Goal: Information Seeking & Learning: Learn about a topic

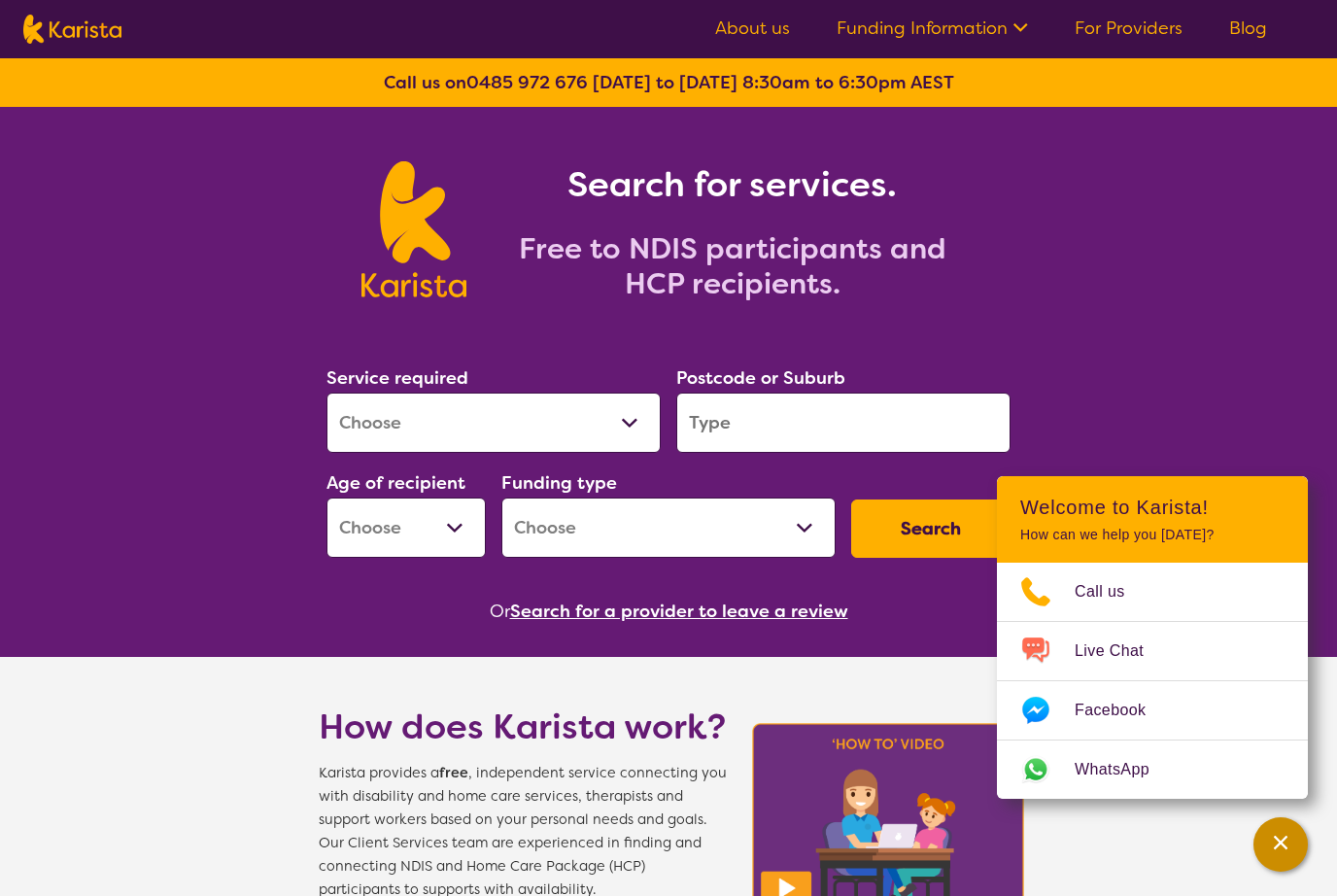
click at [1284, 835] on div "Channel Menu" at bounding box center [1281, 845] width 39 height 43
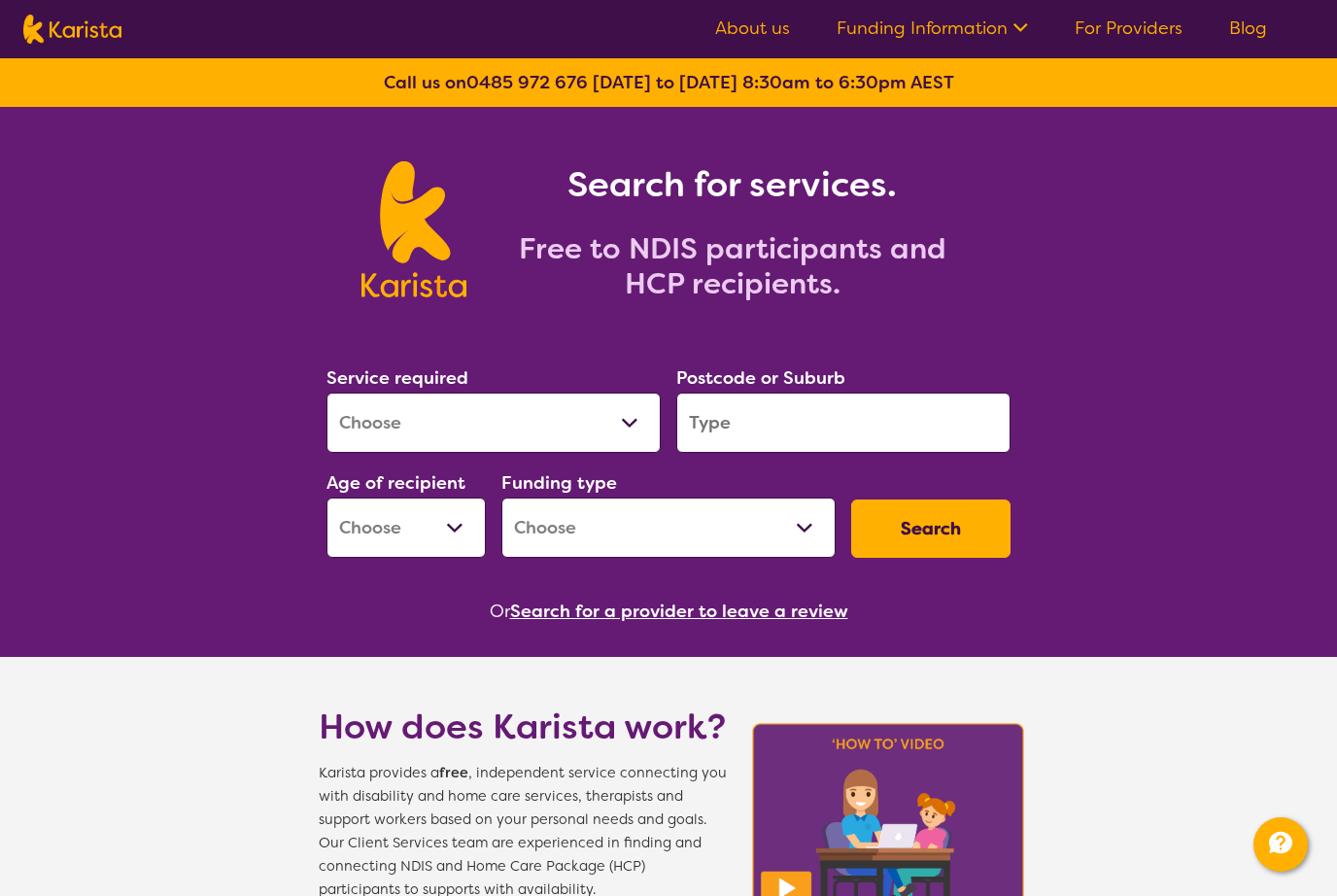
click at [771, 422] on input "search" at bounding box center [843, 422] width 334 height 60
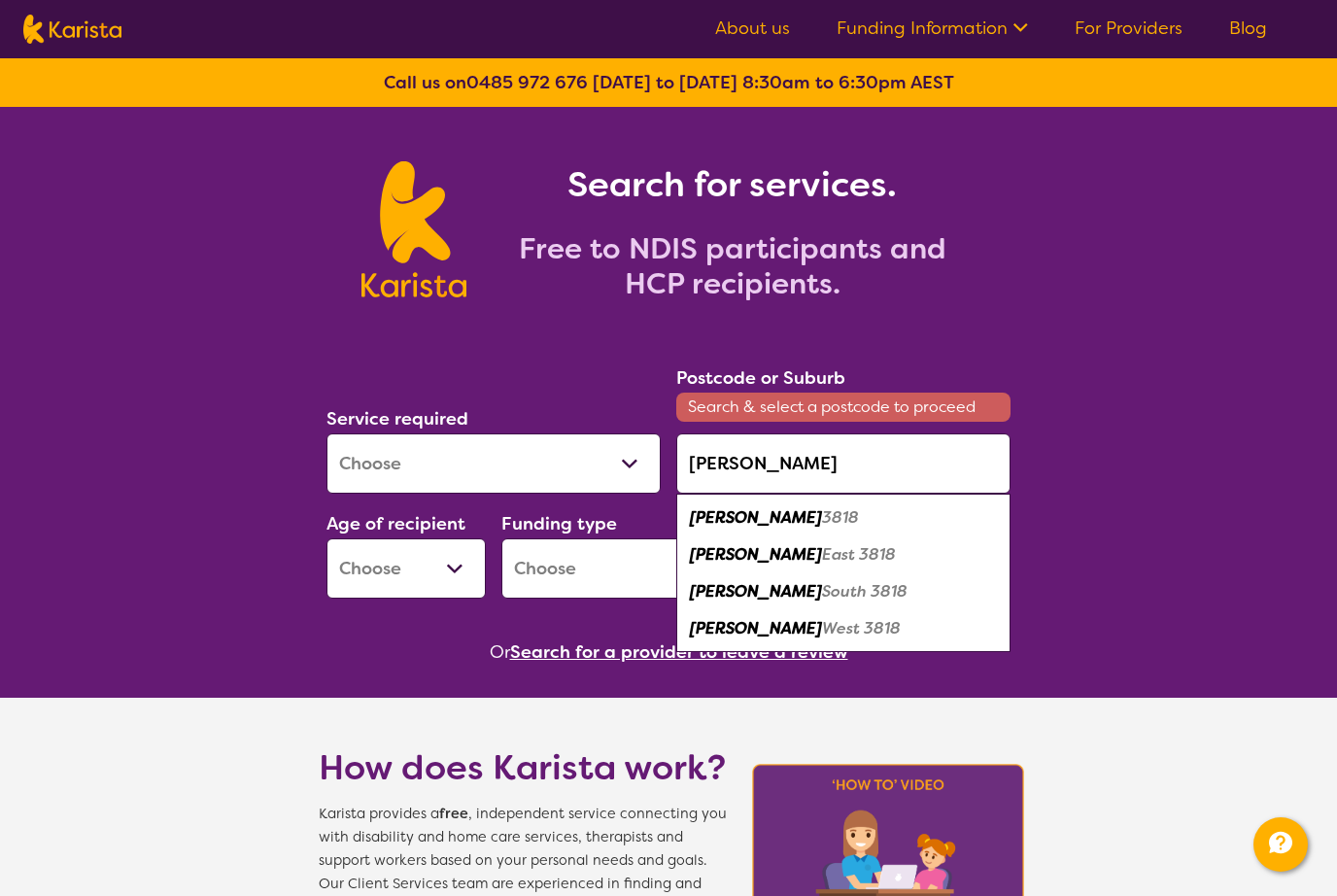
click at [822, 523] on em "3818" at bounding box center [841, 517] width 37 height 21
type input "3818"
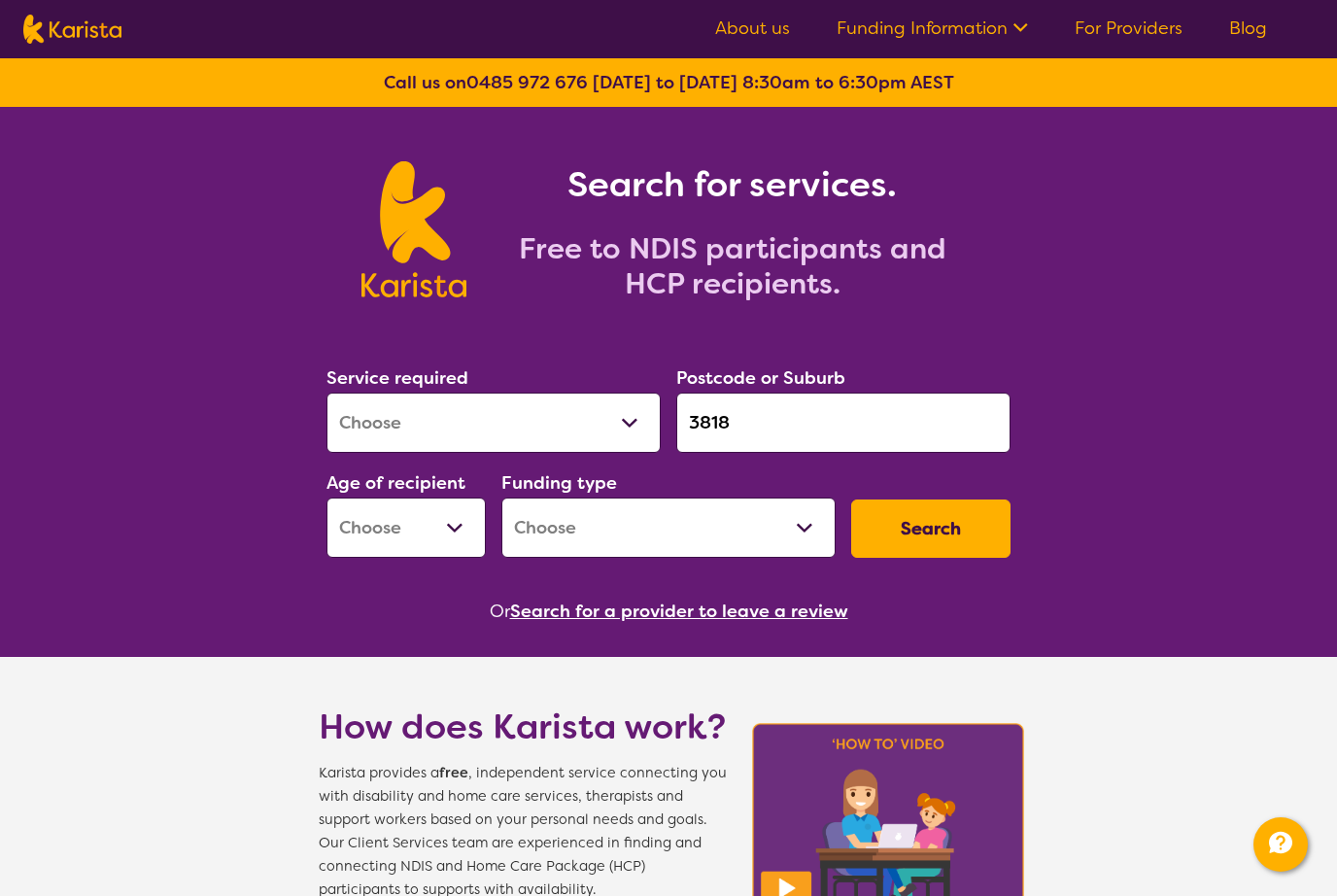
select select "[MEDICAL_DATA]"
select select "EC"
select select "NDIS"
click at [928, 533] on button "Search" at bounding box center [930, 528] width 159 height 58
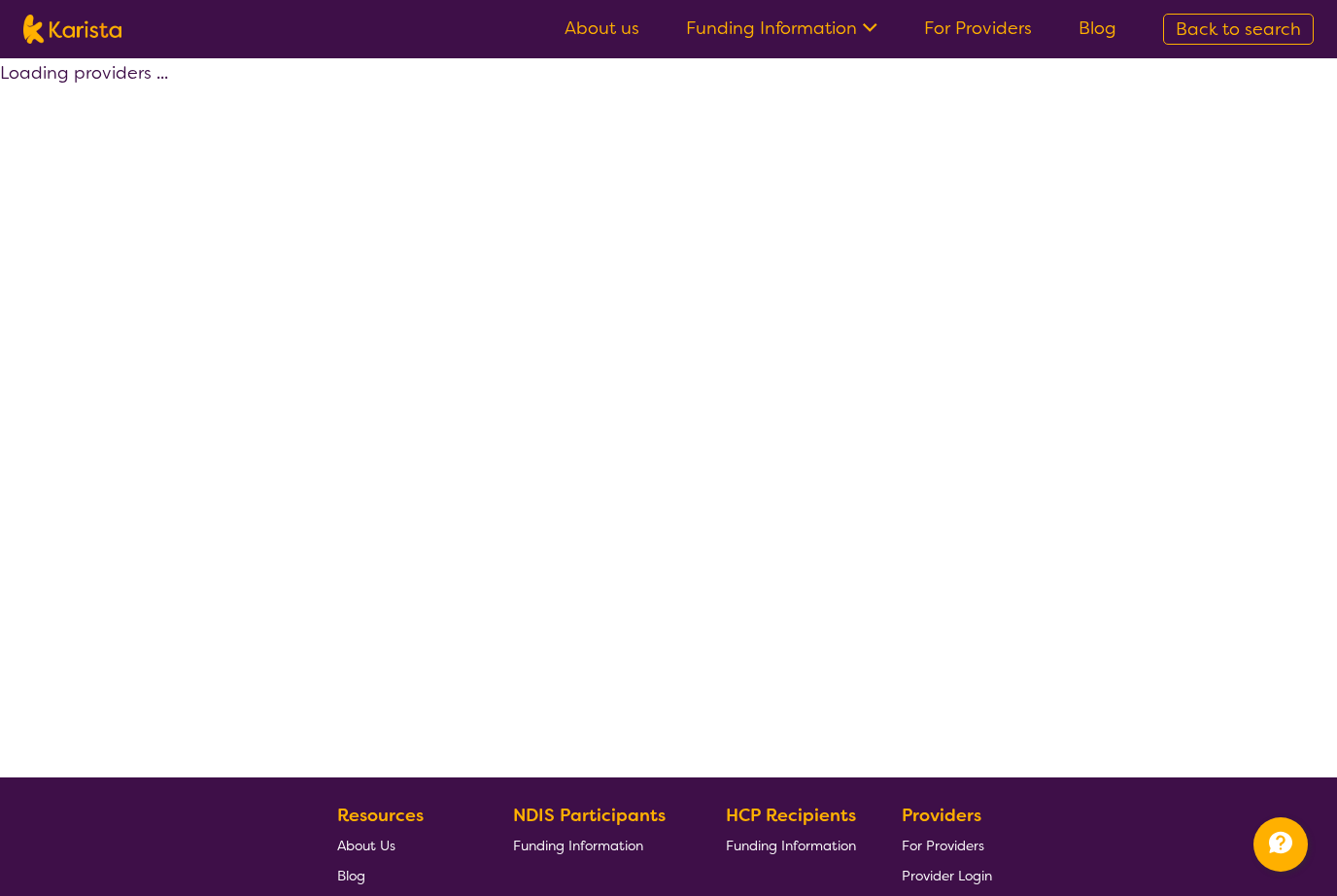
select select "by_score"
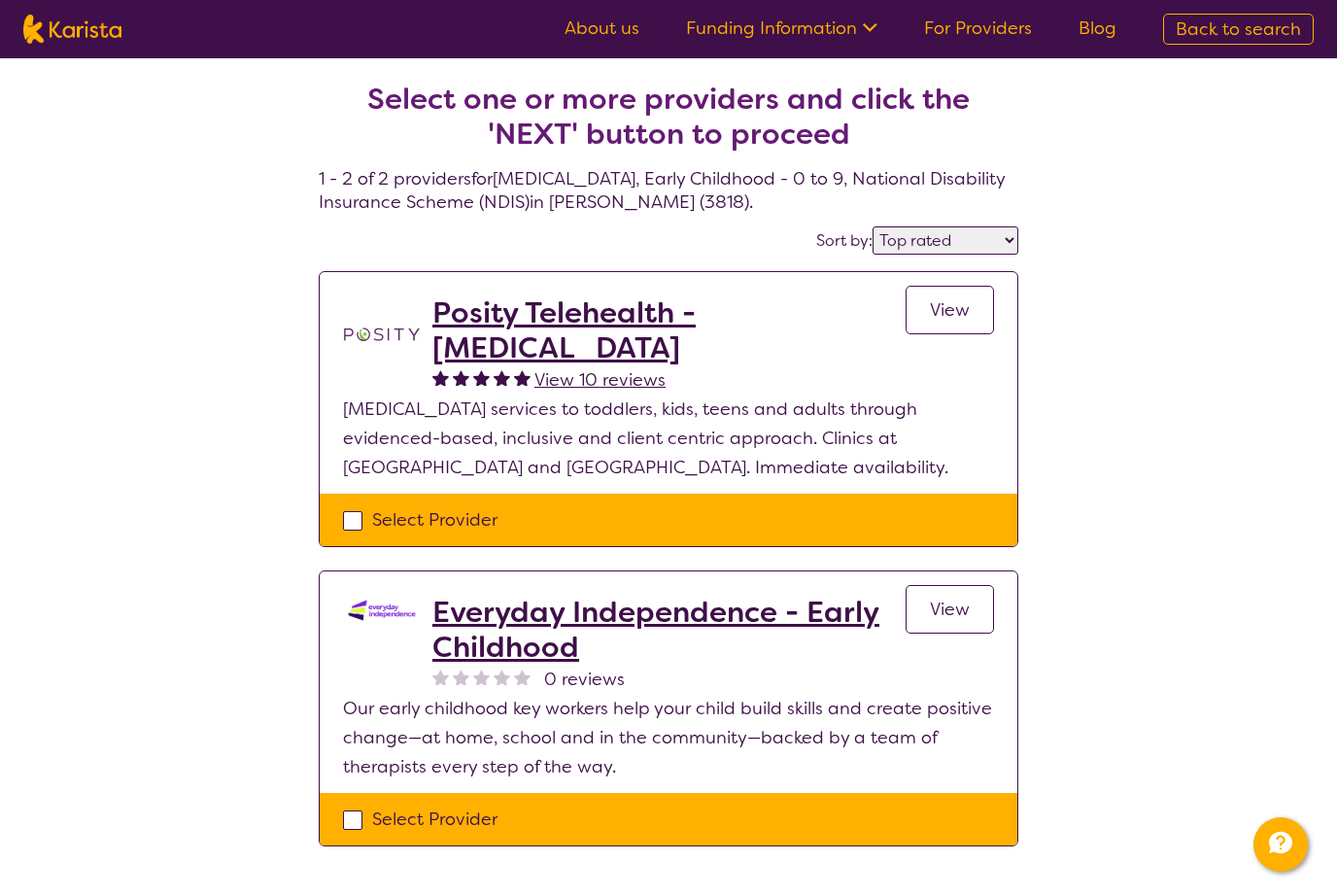
click at [675, 315] on h2 "Posity Telehealth - [MEDICAL_DATA]" at bounding box center [669, 330] width 474 height 70
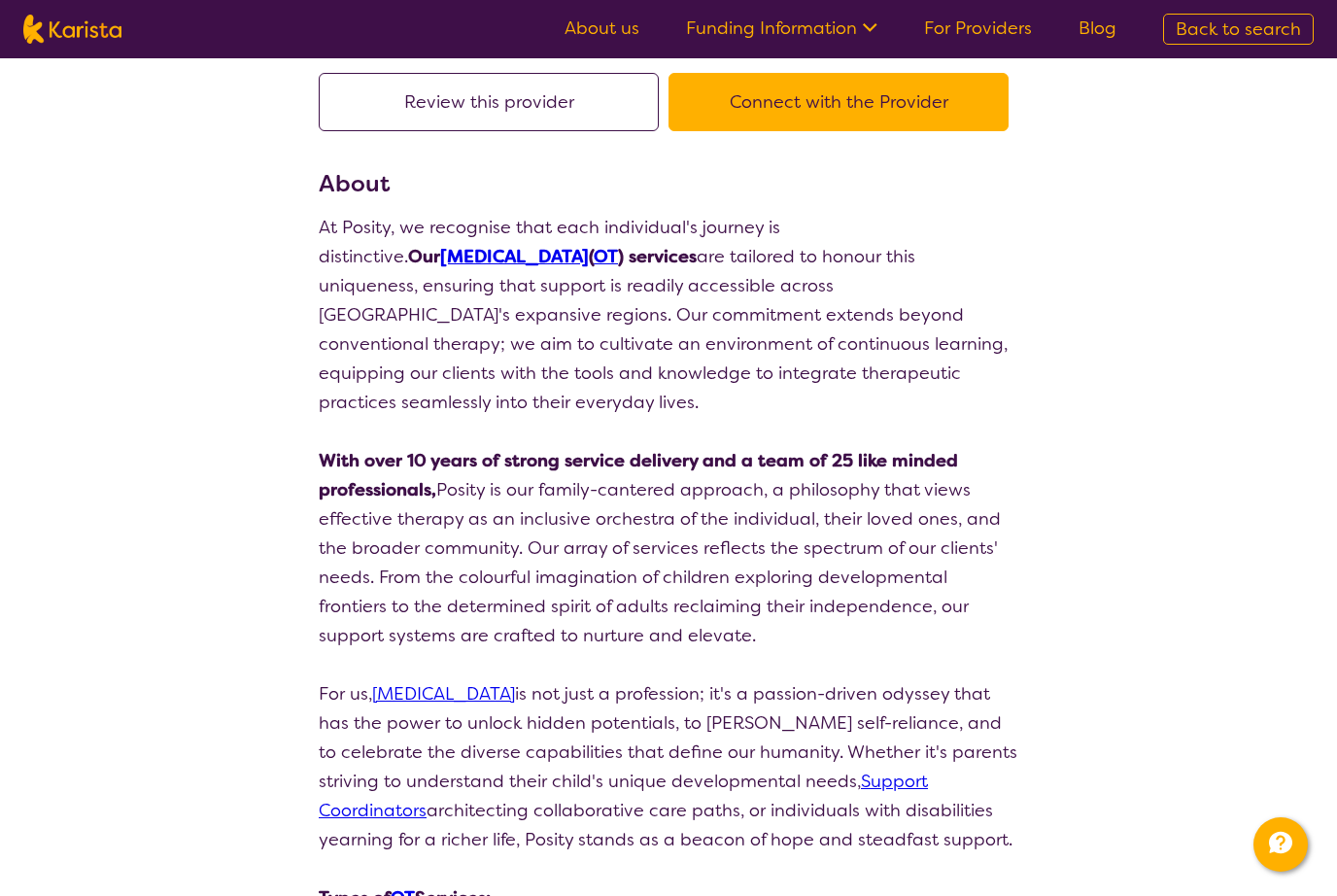
scroll to position [88, 0]
